Goal: Task Accomplishment & Management: Complete application form

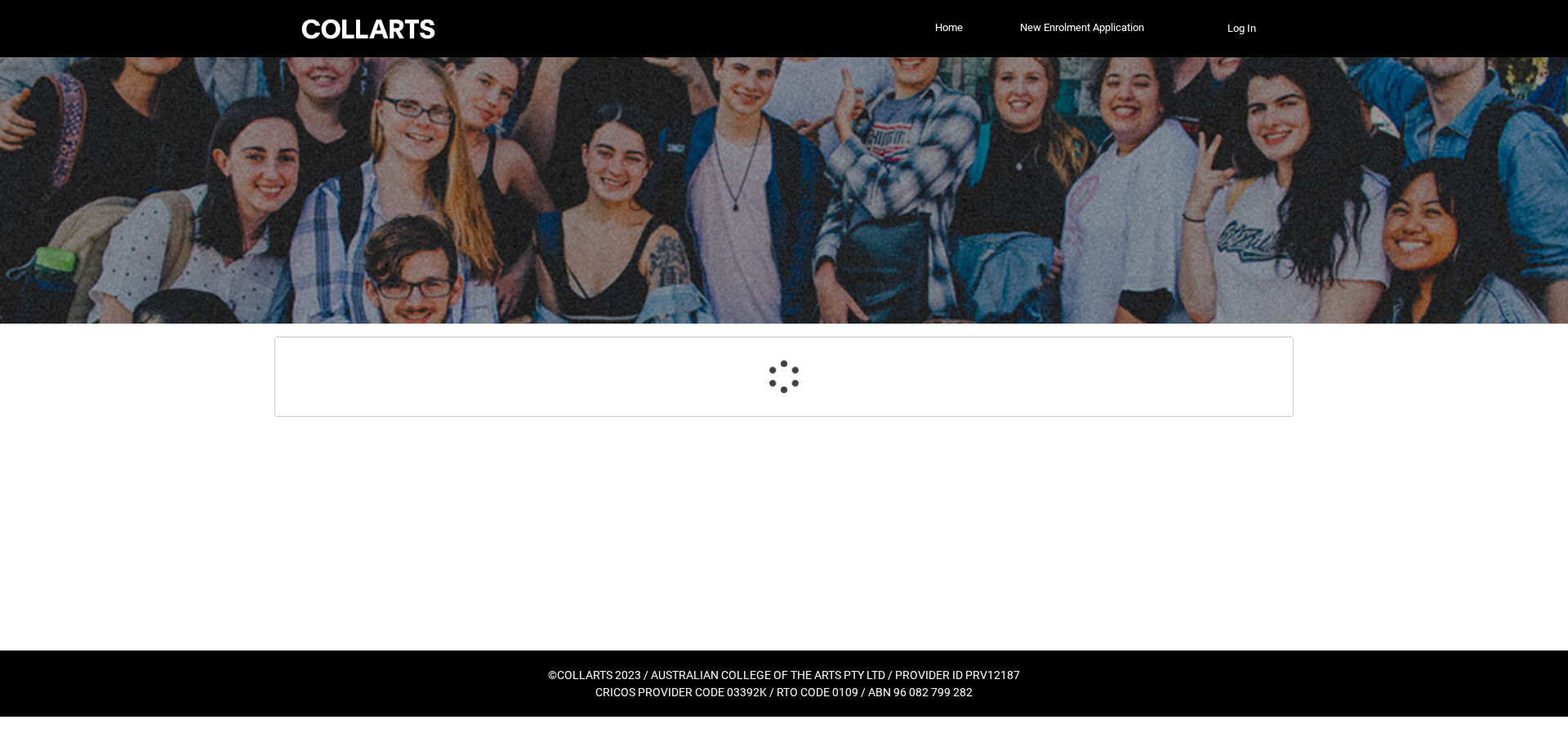
select select "GenderOptions.[DEMOGRAPHIC_DATA]"
select select "MailingCountry_Options.1101"
select select "EmergencyContact_RelationshipOptions.Mother"
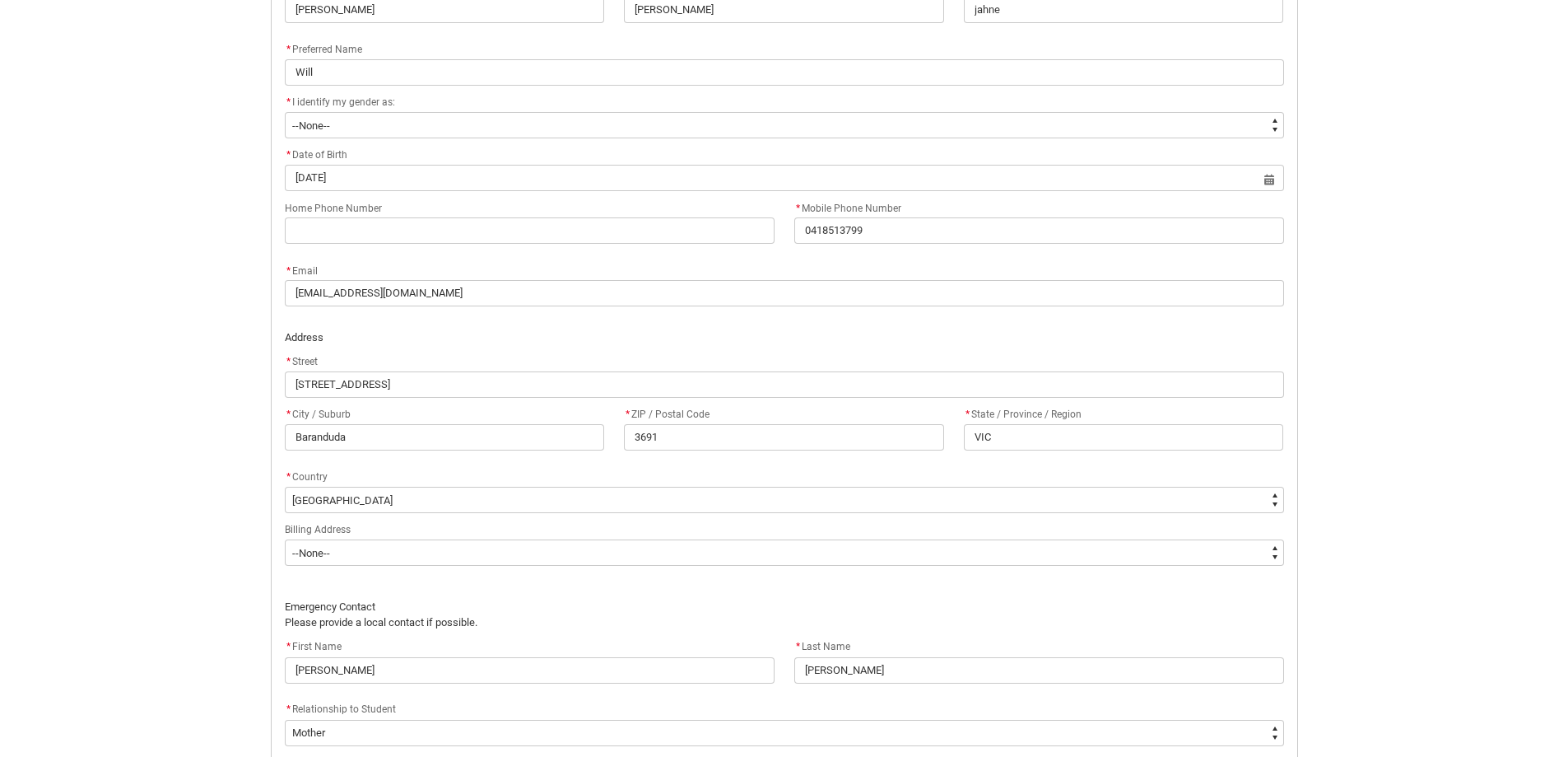
scroll to position [741, 0]
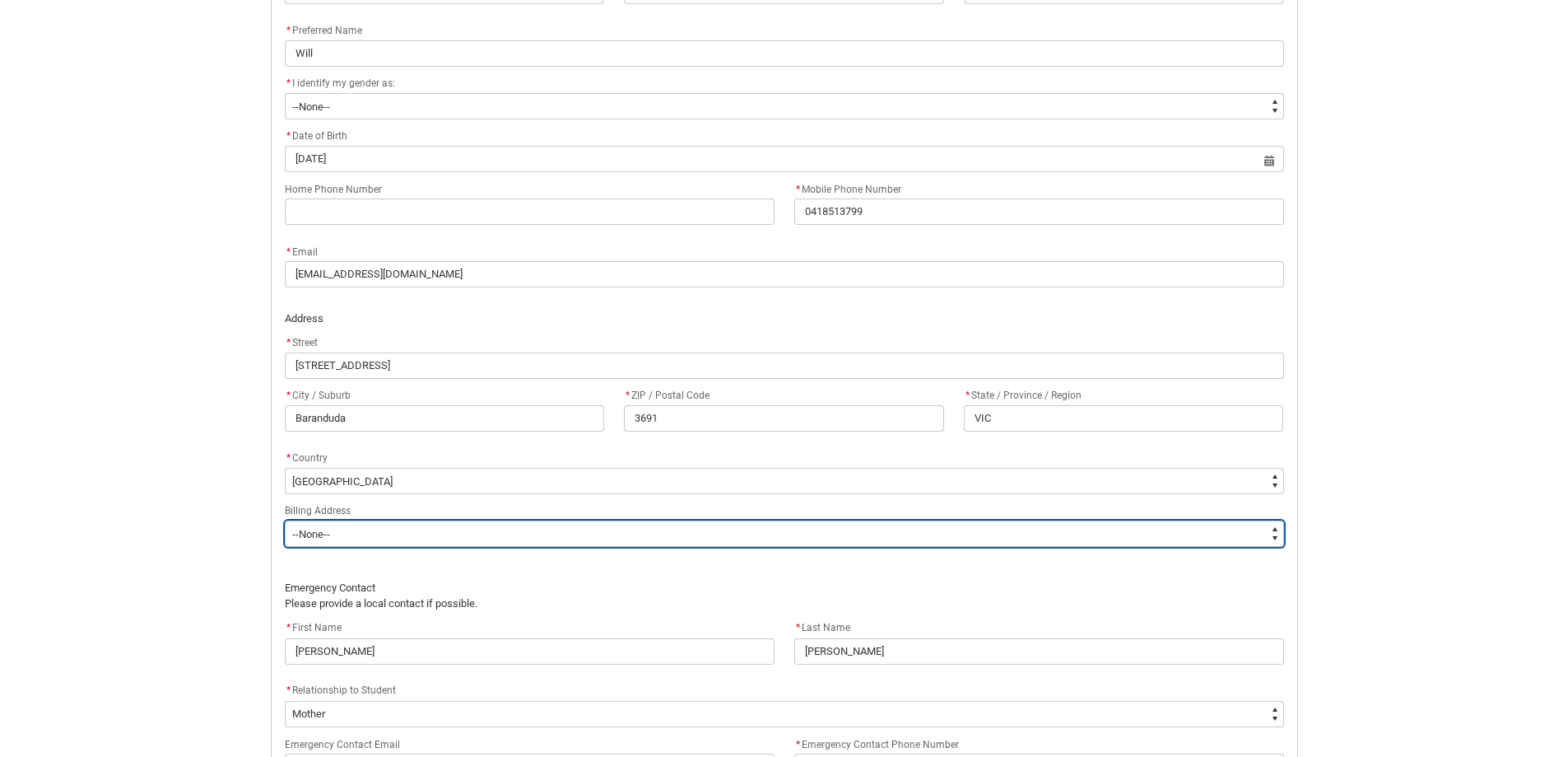
click at [422, 544] on select "--None-- Same as above Different to above - please complete below" at bounding box center [784, 533] width 999 height 27
type lightning-select "BillingAddressOption_Same"
click at [285, 520] on select "--None-- Same as above Different to above - please complete below" at bounding box center [784, 533] width 999 height 27
select select "BillingAddressOption_Same"
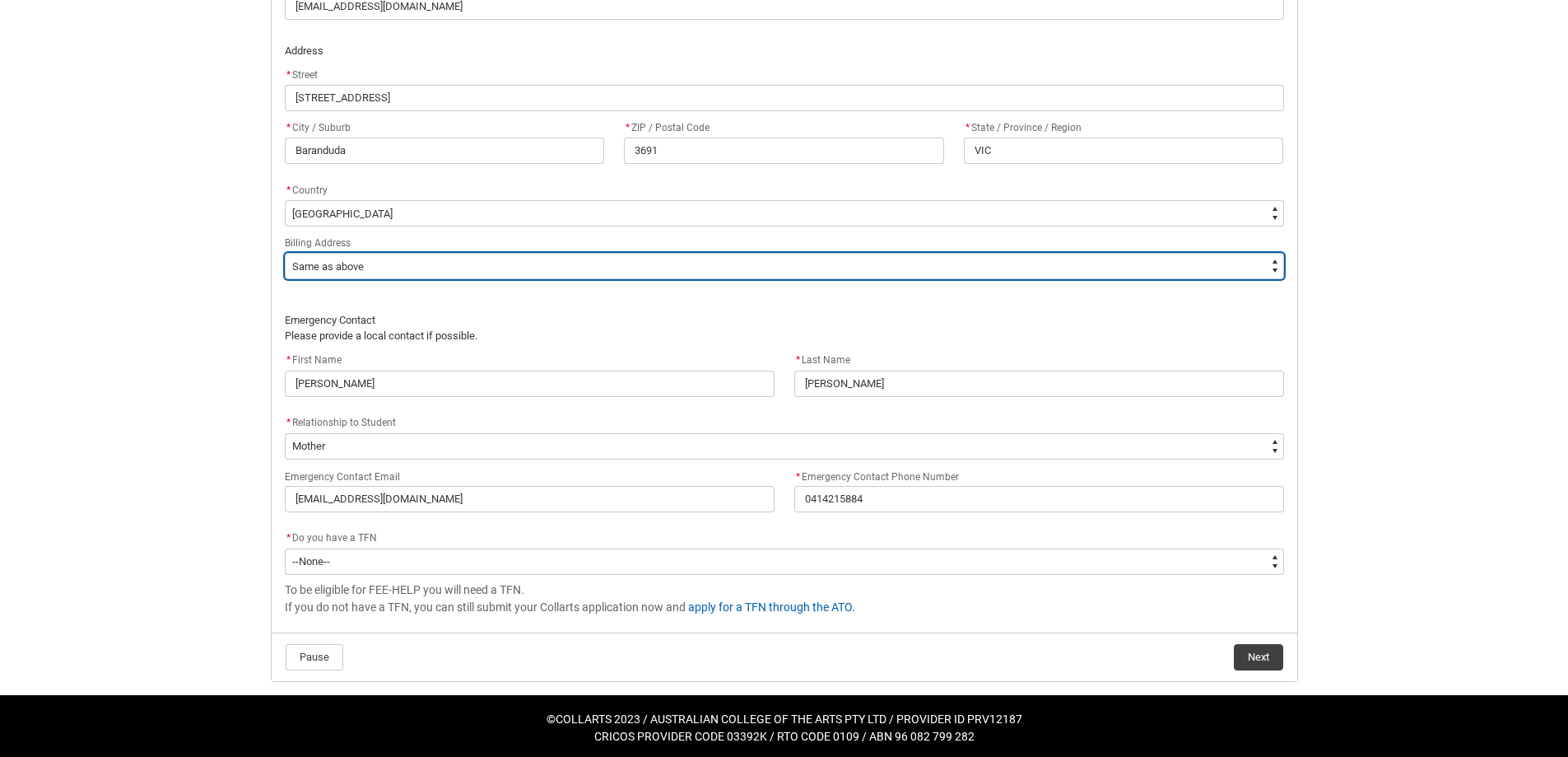
scroll to position [1014, 0]
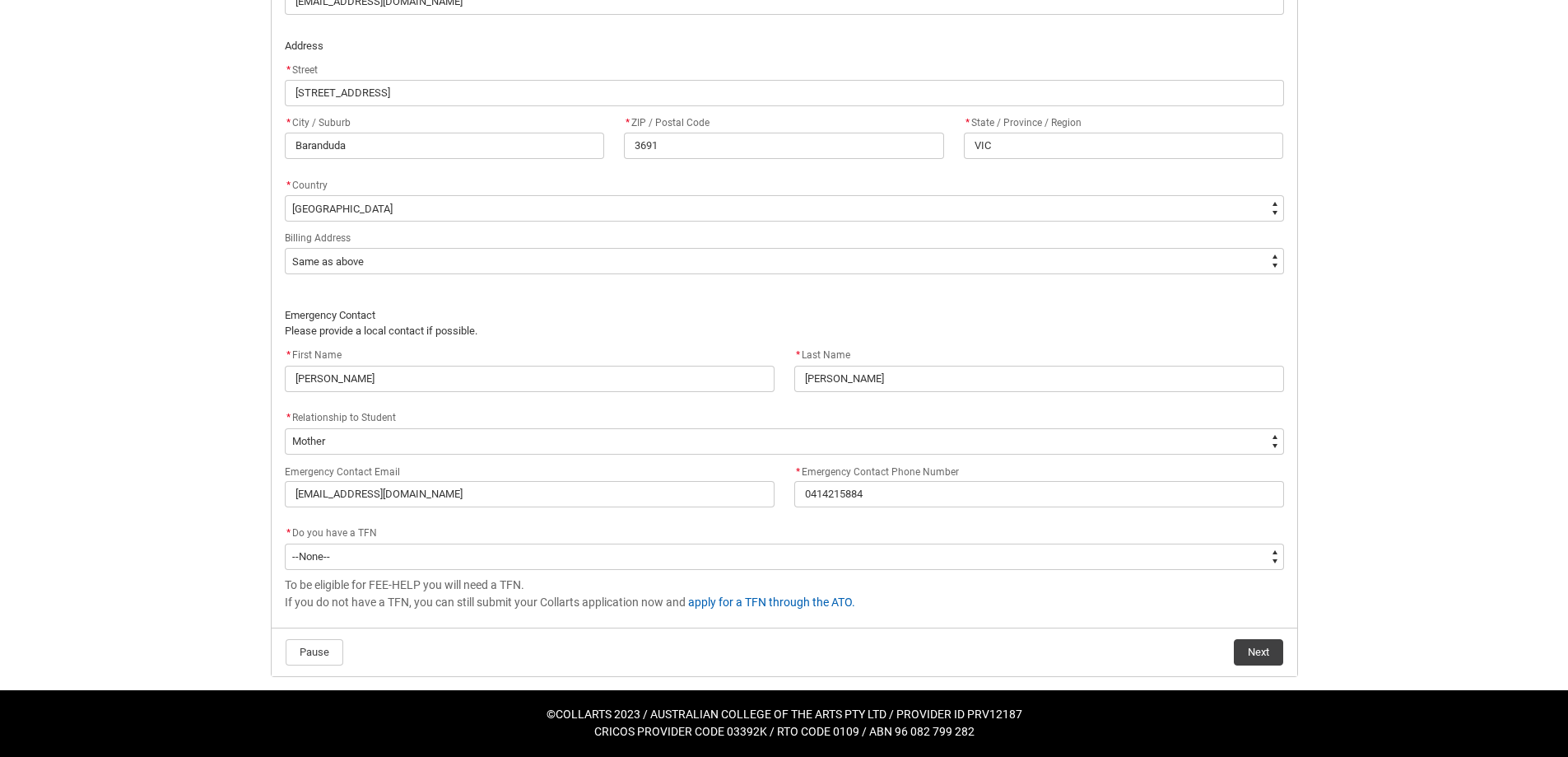
click at [413, 574] on flowruntime-screen-field "* Do you have a TFN * --None-- Yes No" at bounding box center [784, 550] width 1019 height 53
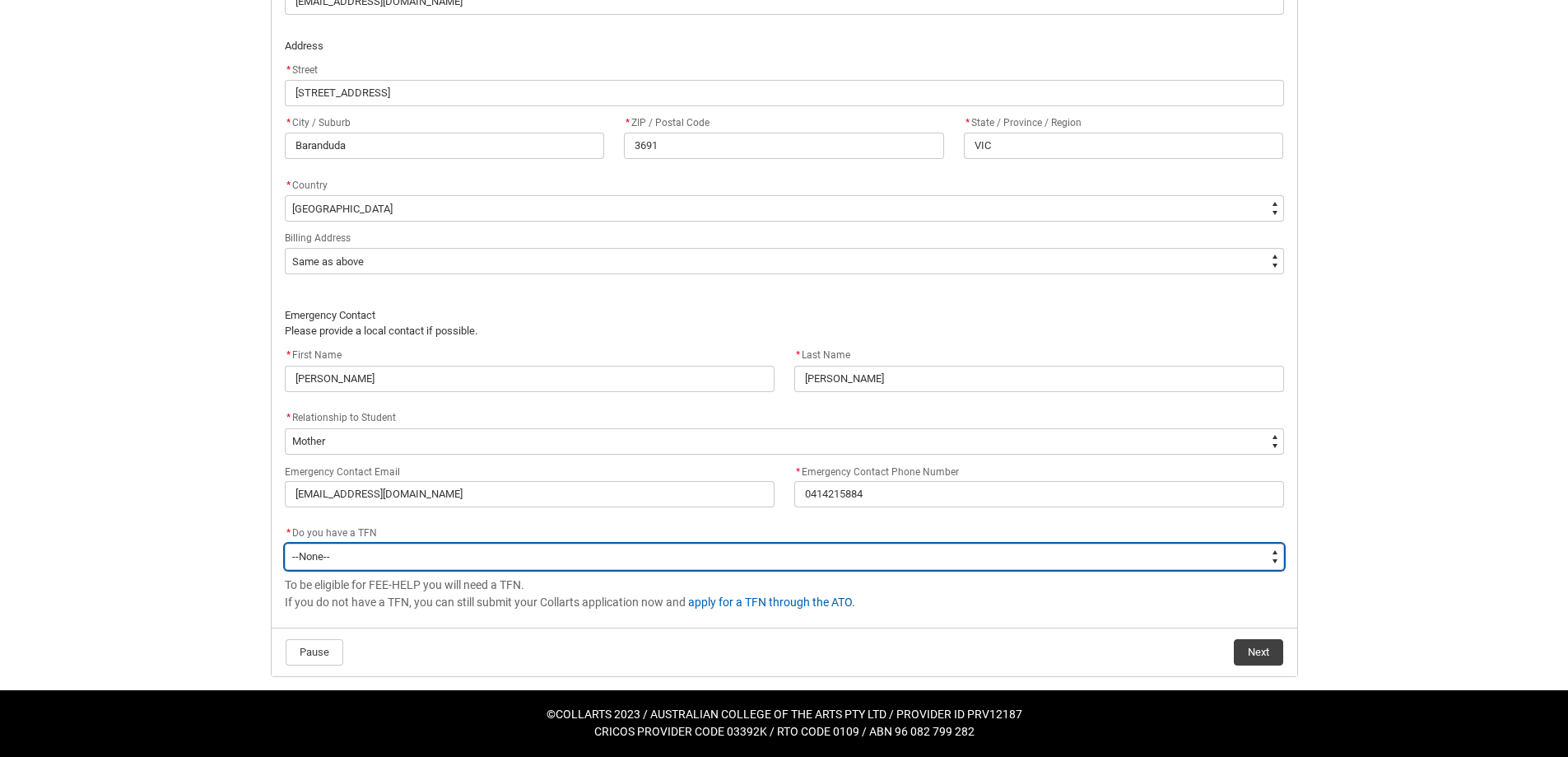
click at [382, 551] on select "--None-- Yes No" at bounding box center [784, 557] width 999 height 27
type lightning-select "Choice_Yes"
click at [285, 544] on select "--None-- Yes No" at bounding box center [784, 557] width 999 height 27
select select "Choice_Yes"
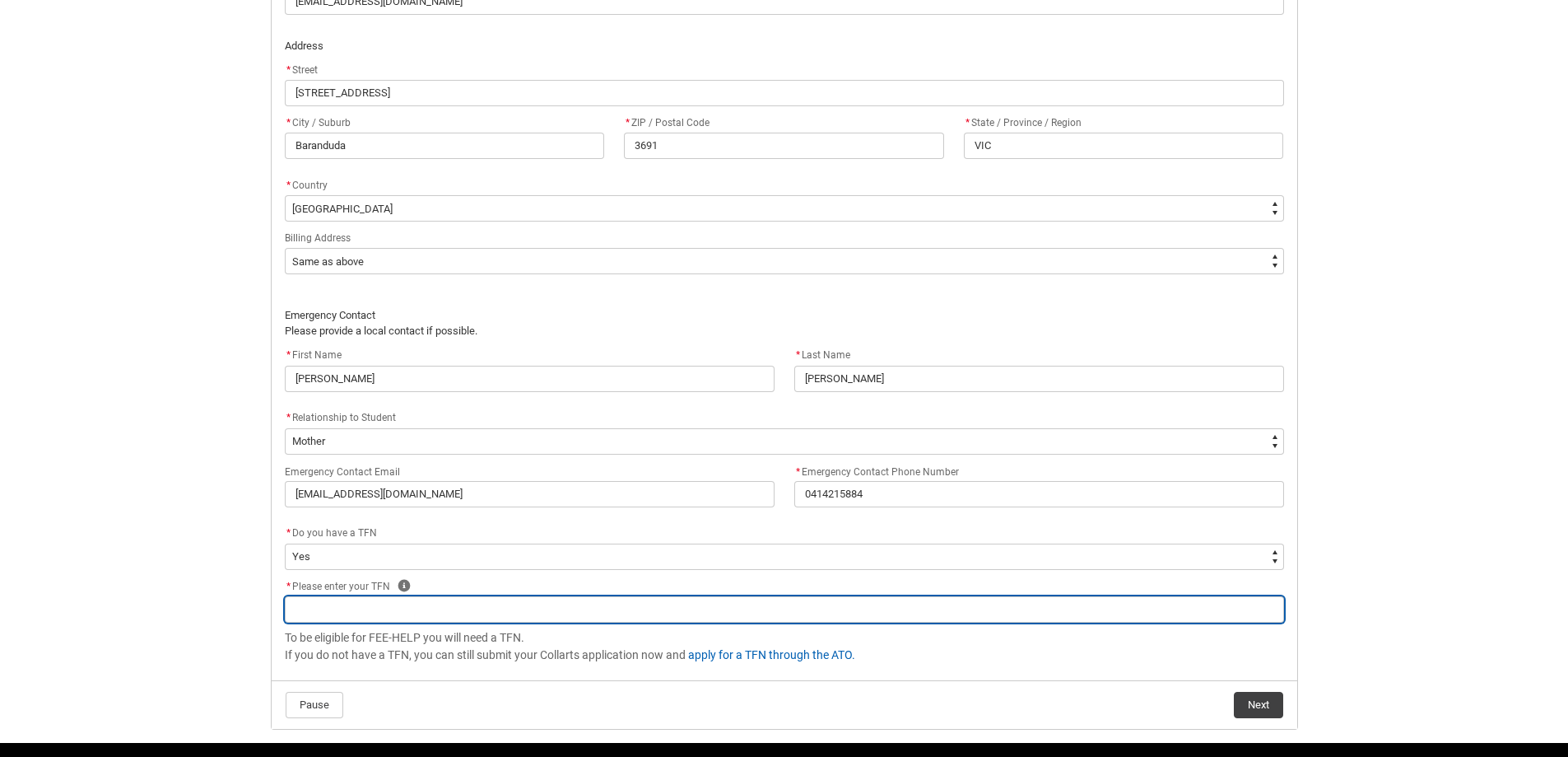
click at [375, 599] on input "REDU_Acceptance_Declaration flow" at bounding box center [784, 609] width 999 height 27
